Goal: Obtain resource: Obtain resource

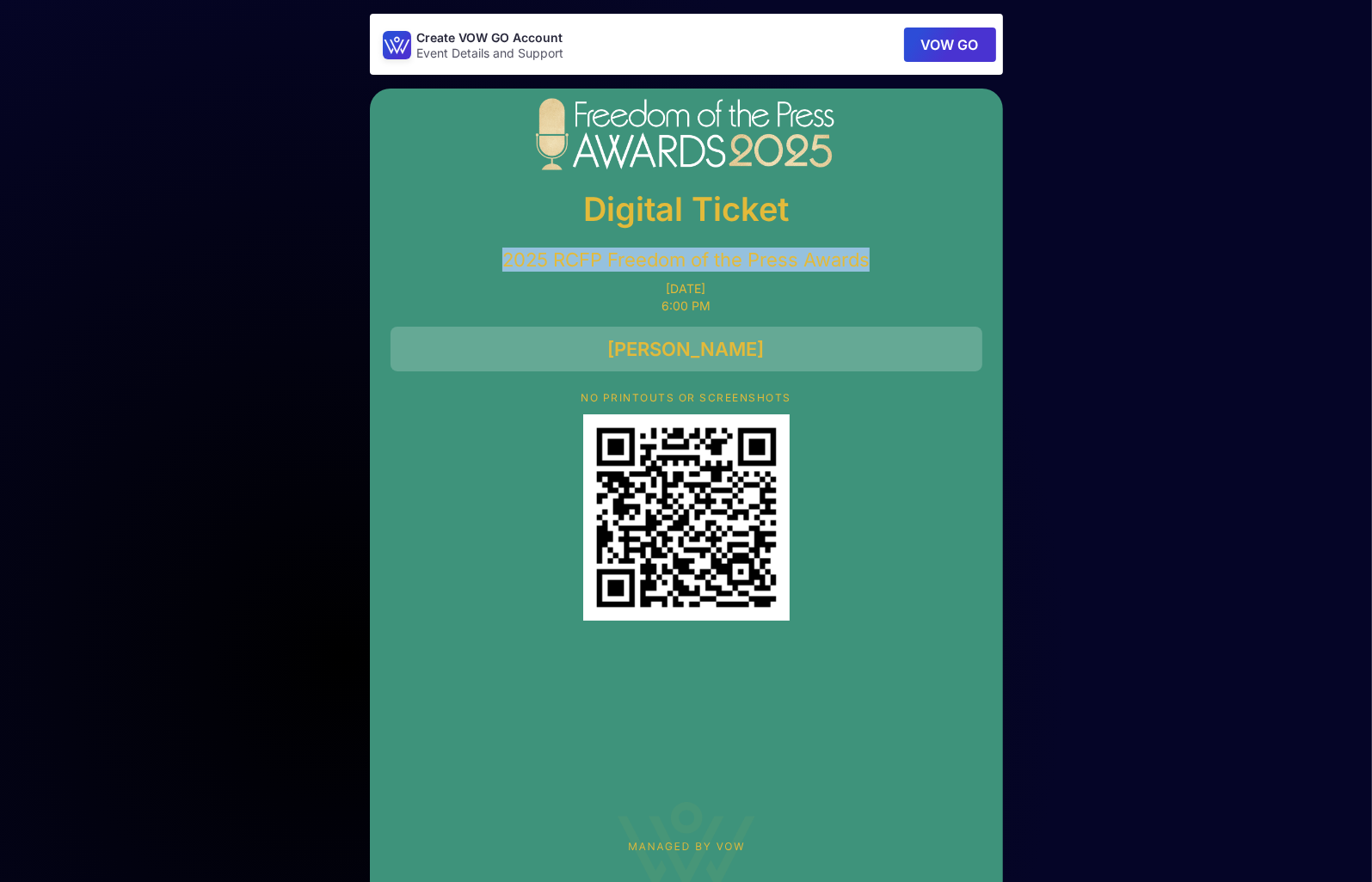
drag, startPoint x: 874, startPoint y: 265, endPoint x: 497, endPoint y: 258, distance: 377.1
click at [497, 258] on p "2025 RCFP Freedom of the Press Awards" at bounding box center [686, 259] width 592 height 24
drag, startPoint x: 497, startPoint y: 258, endPoint x: 510, endPoint y: 263, distance: 13.9
copy p "2025 RCFP Freedom of the Press Awards"
